Goal: Transaction & Acquisition: Purchase product/service

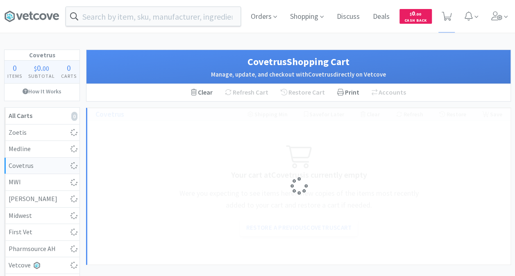
select select "1"
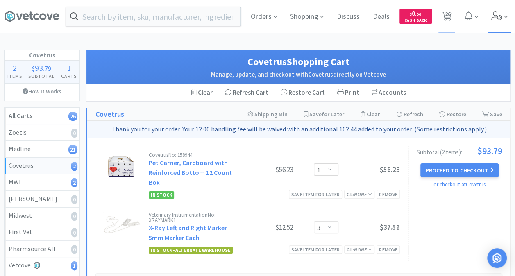
click at [497, 18] on icon at bounding box center [496, 15] width 11 height 9
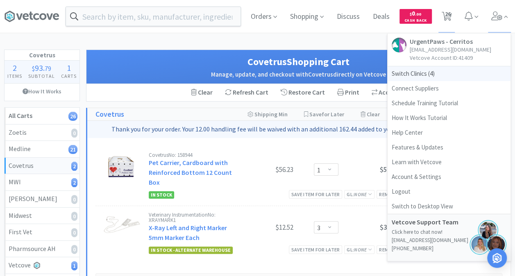
click at [417, 75] on span "Switch Clinics ( 4 )" at bounding box center [449, 73] width 123 height 15
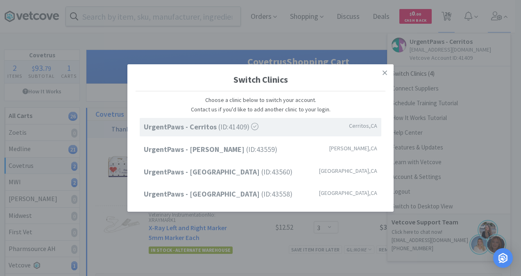
click at [193, 127] on strong "UrgentPaws - Cerritos" at bounding box center [181, 126] width 75 height 9
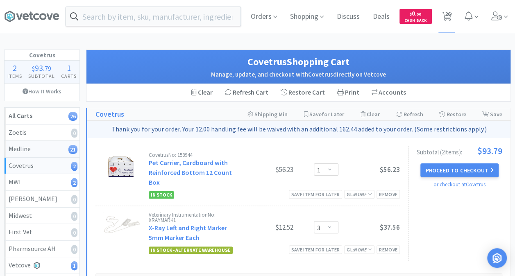
click at [35, 149] on div "Medline 21" at bounding box center [42, 149] width 67 height 11
select select "1"
select select "2"
select select "1"
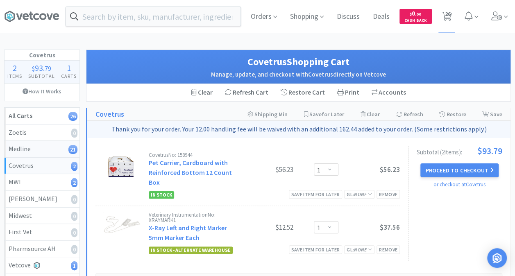
select select "10"
select select "1"
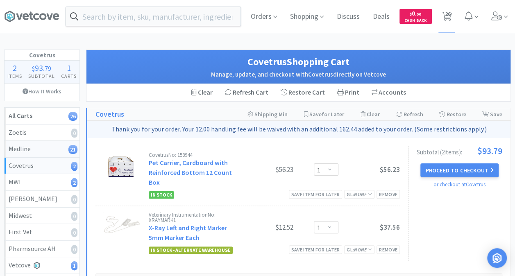
select select "1"
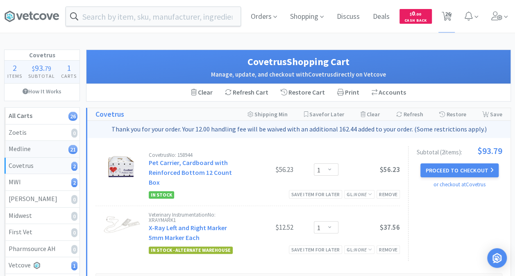
select select "4"
select select "1"
select select "10"
select select "4"
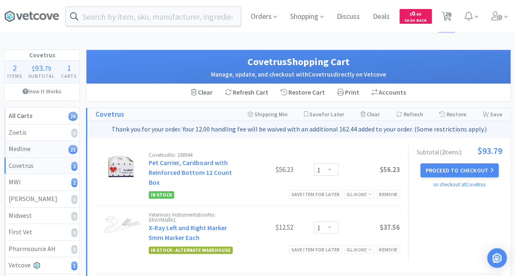
select select "2"
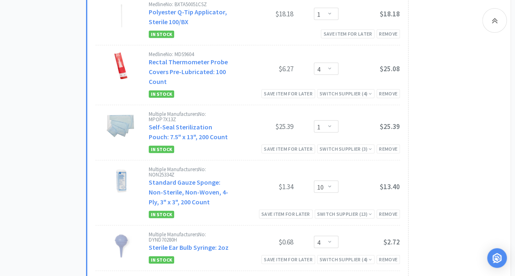
scroll to position [1025, 0]
